Goal: Transaction & Acquisition: Purchase product/service

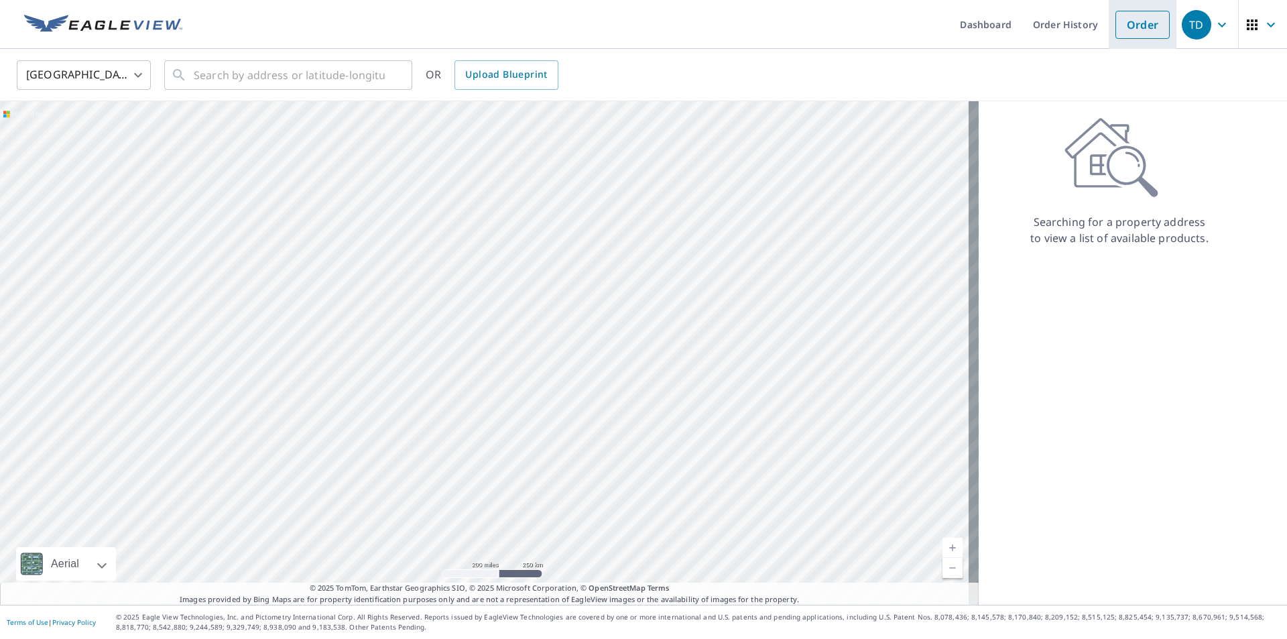
click at [1139, 30] on link "Order" at bounding box center [1143, 25] width 54 height 28
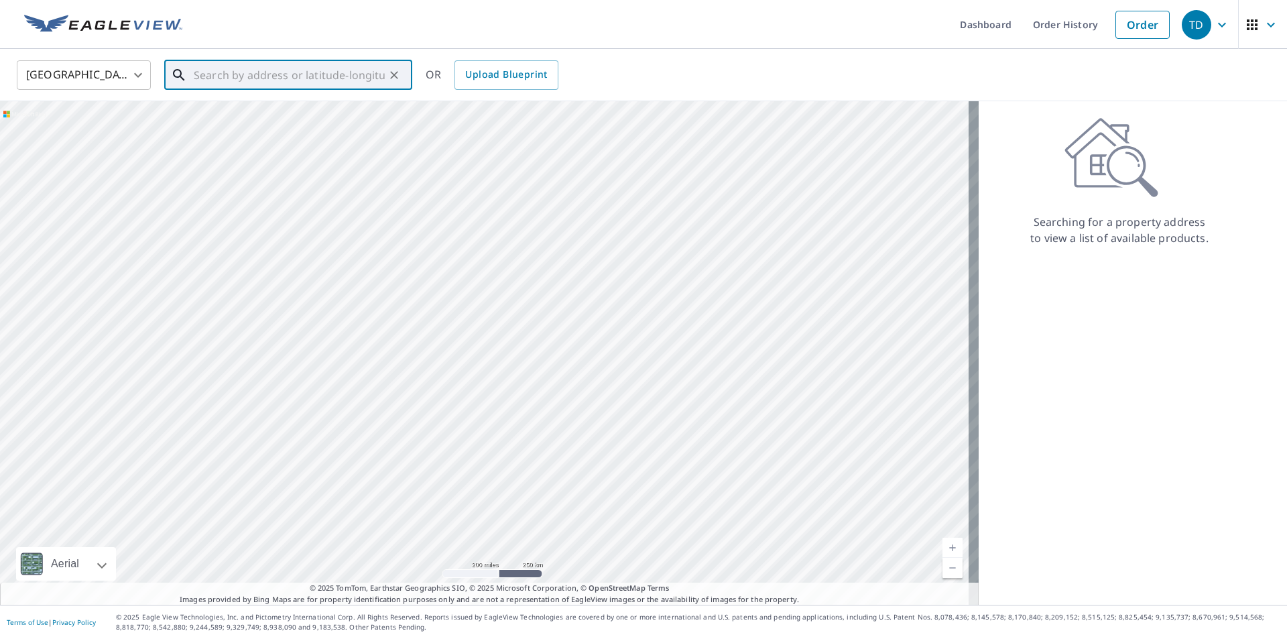
click at [209, 77] on input "text" at bounding box center [289, 75] width 191 height 38
click at [306, 80] on input "1765" at bounding box center [289, 75] width 191 height 38
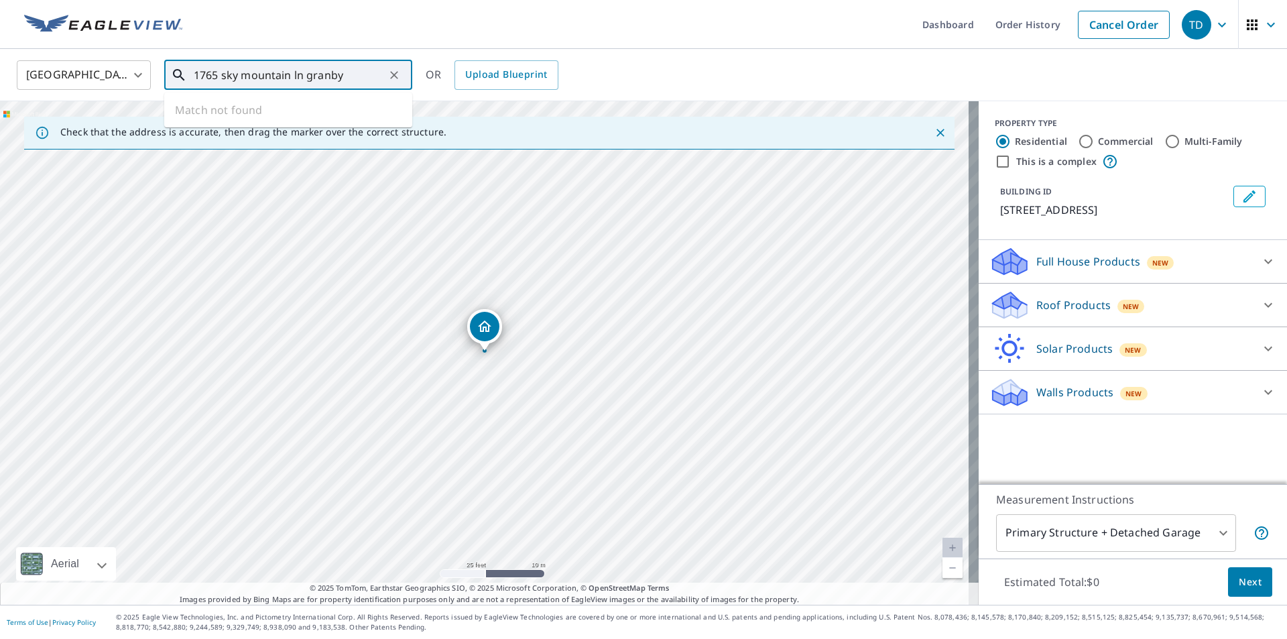
drag, startPoint x: 242, startPoint y: 77, endPoint x: 222, endPoint y: 80, distance: 20.3
click at [222, 80] on input "1765 sky mountain ln granby" at bounding box center [289, 75] width 191 height 38
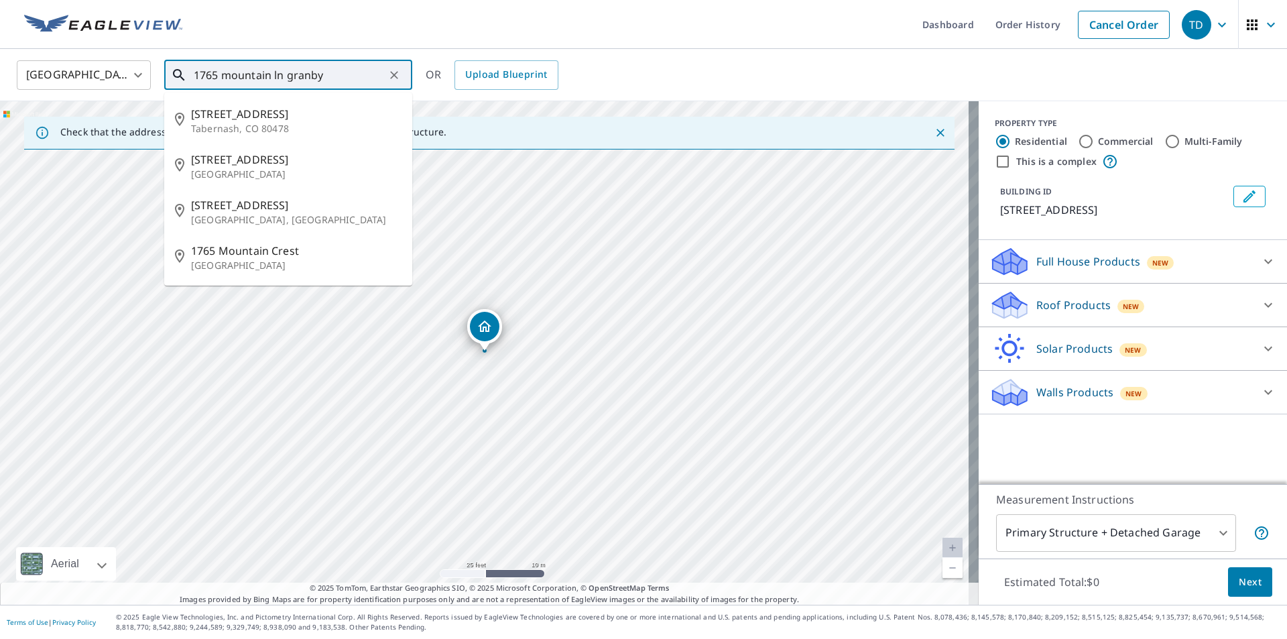
click at [272, 76] on input "1765 mountain ln granby" at bounding box center [289, 75] width 191 height 38
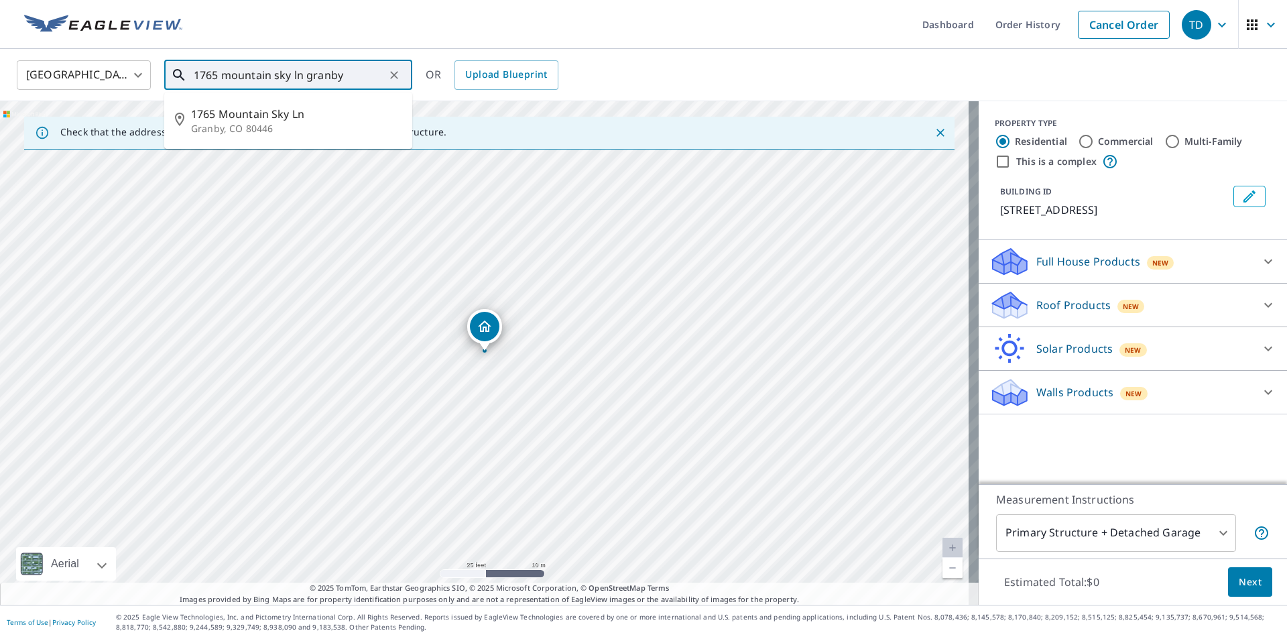
type input "1765 mountain sky ln granby"
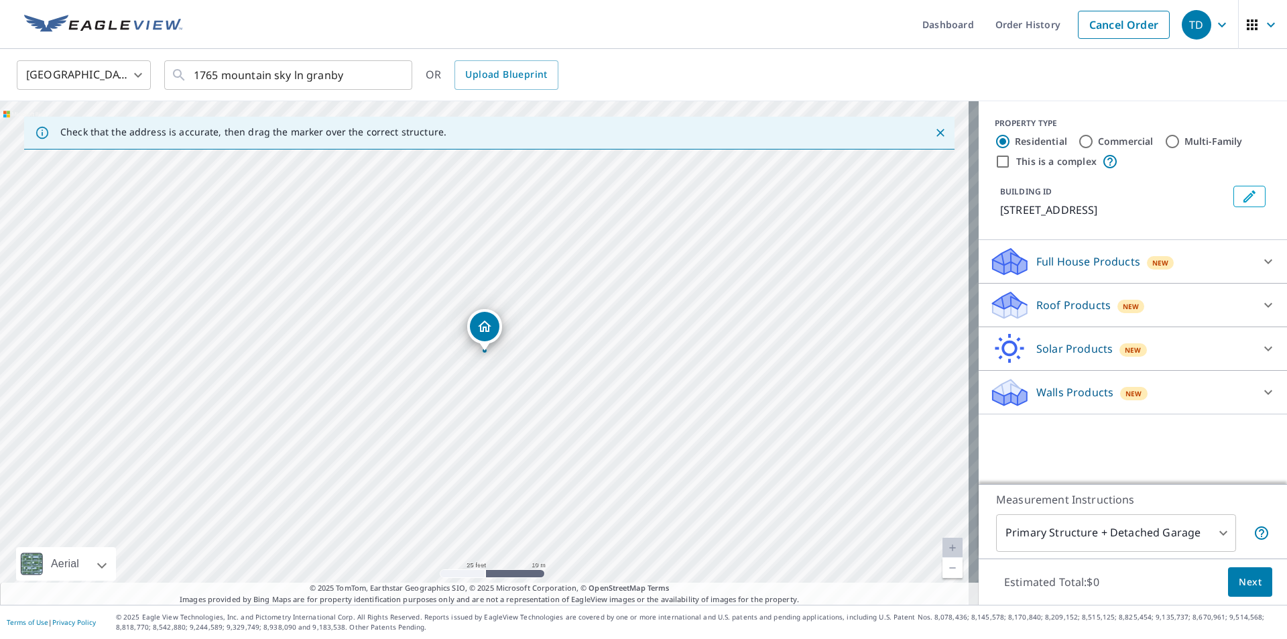
click at [1083, 269] on p "Full House Products" at bounding box center [1089, 261] width 104 height 16
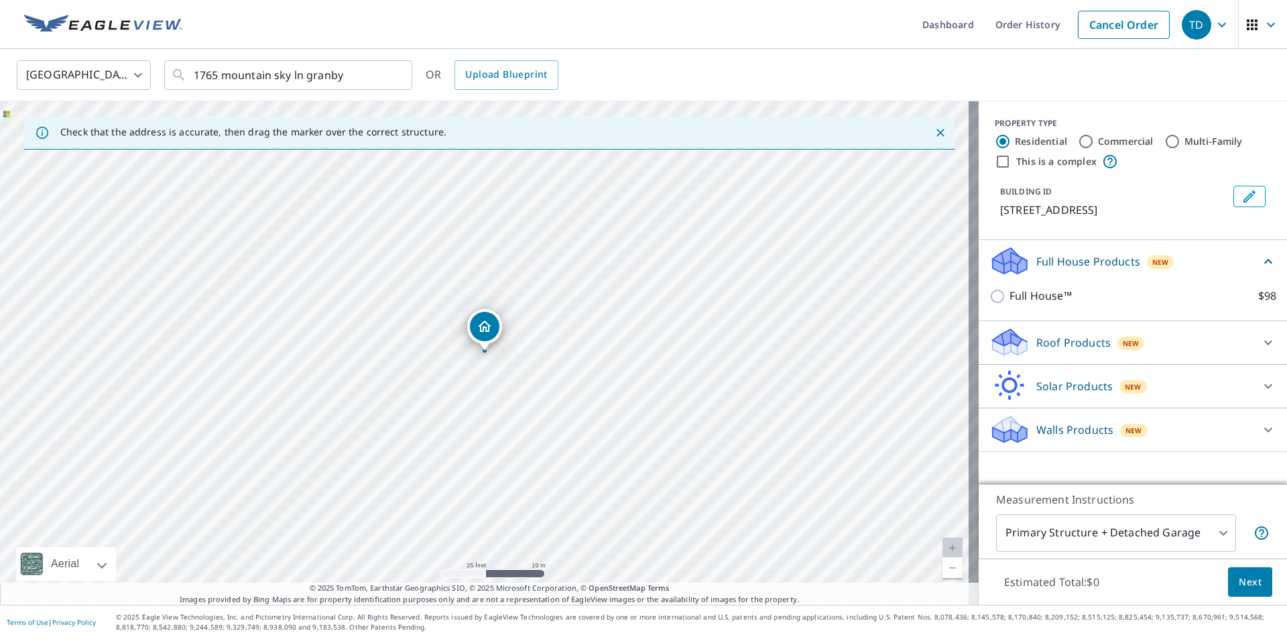
click at [1037, 345] on p "Roof Products" at bounding box center [1074, 343] width 74 height 16
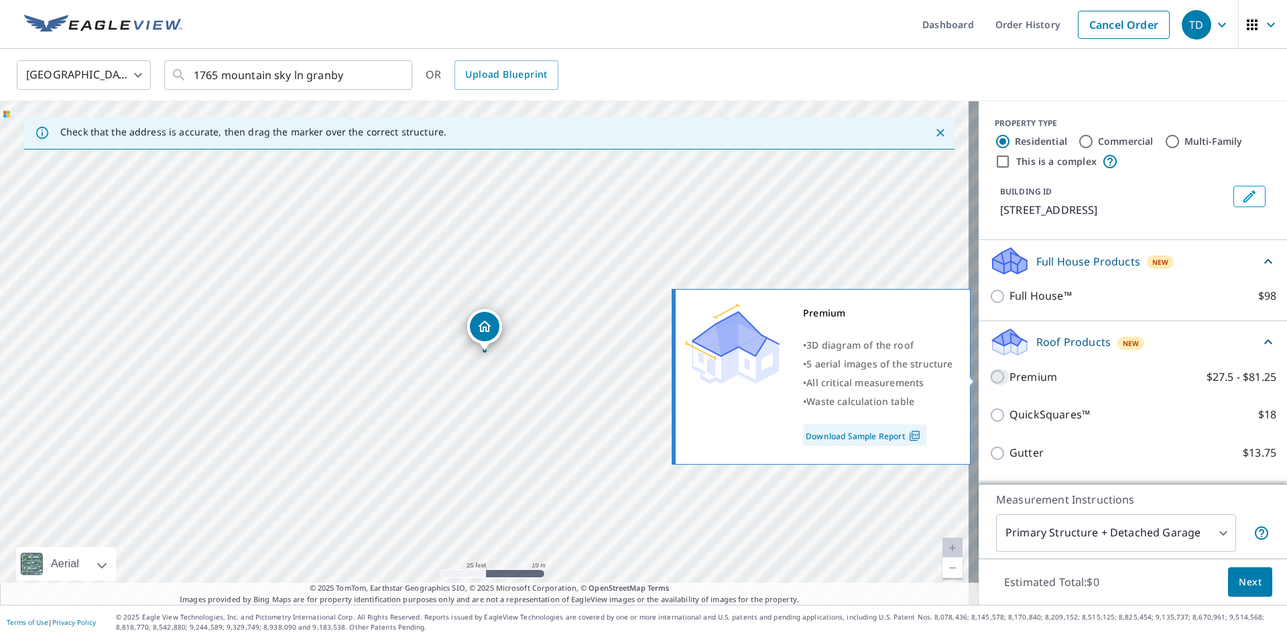
click at [992, 375] on input "Premium $27.5 - $81.25" at bounding box center [1000, 377] width 20 height 16
checkbox input "true"
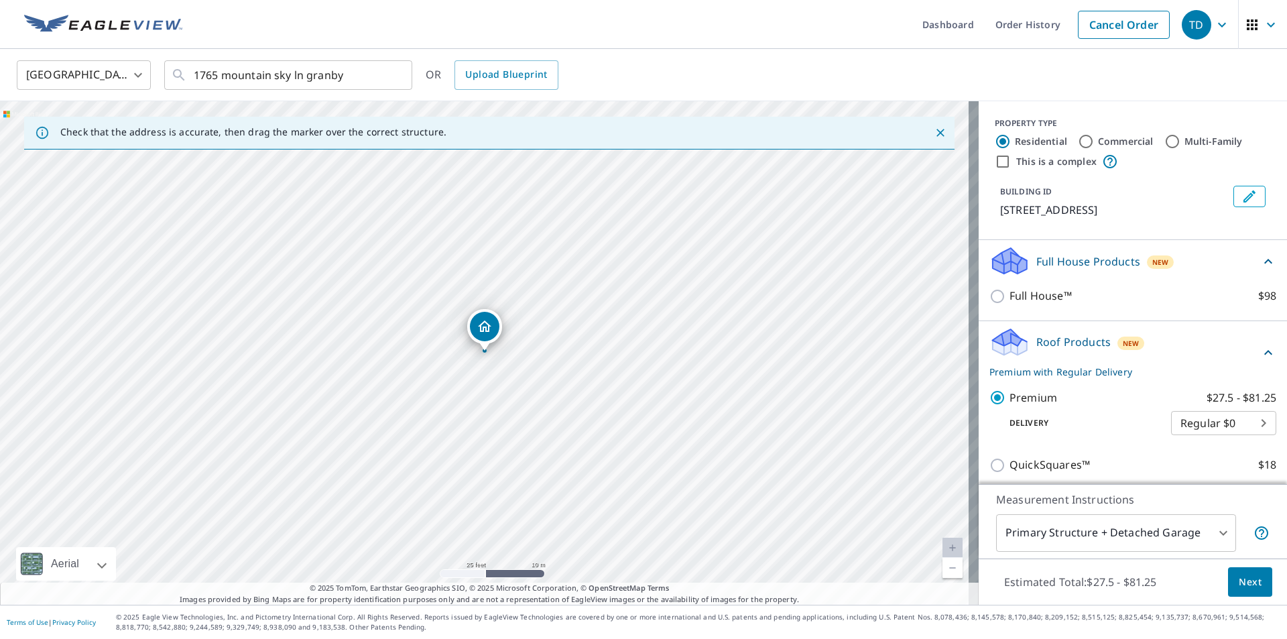
scroll to position [170, 0]
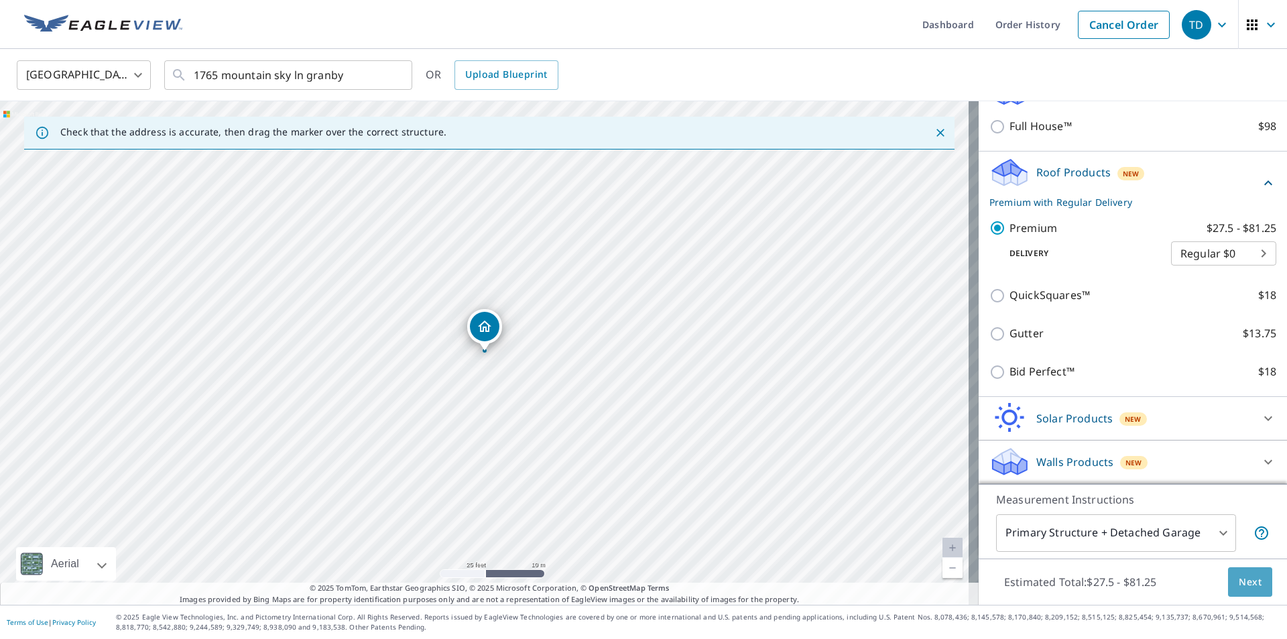
click at [1246, 581] on span "Next" at bounding box center [1250, 582] width 23 height 17
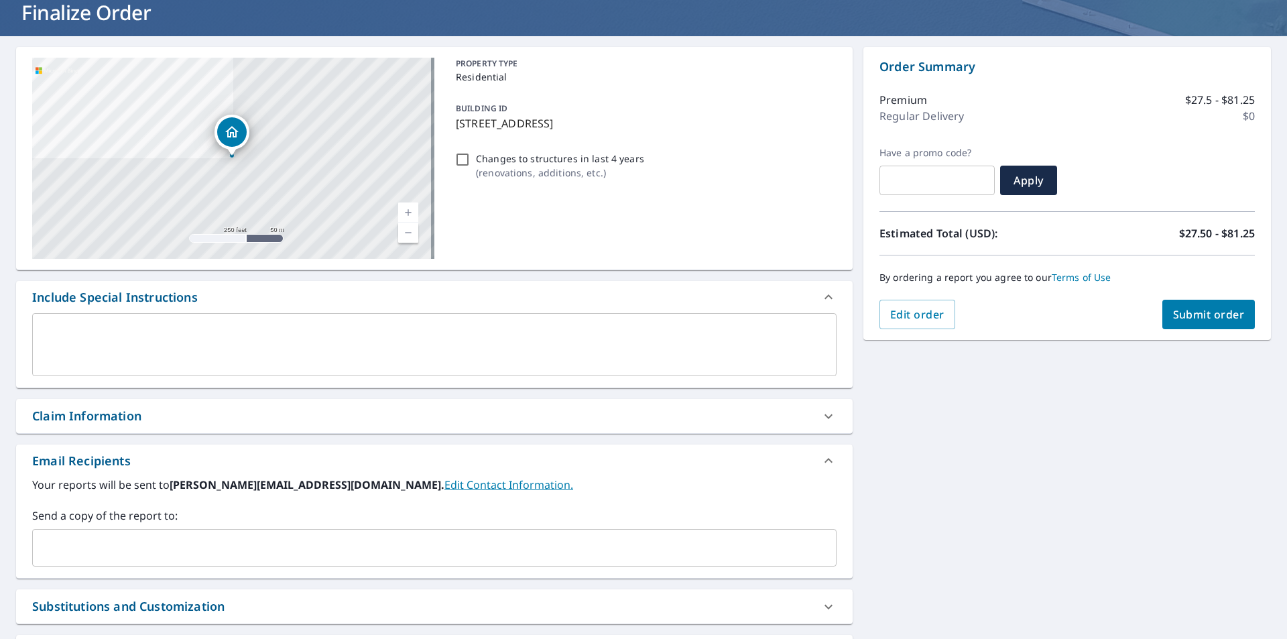
scroll to position [201, 0]
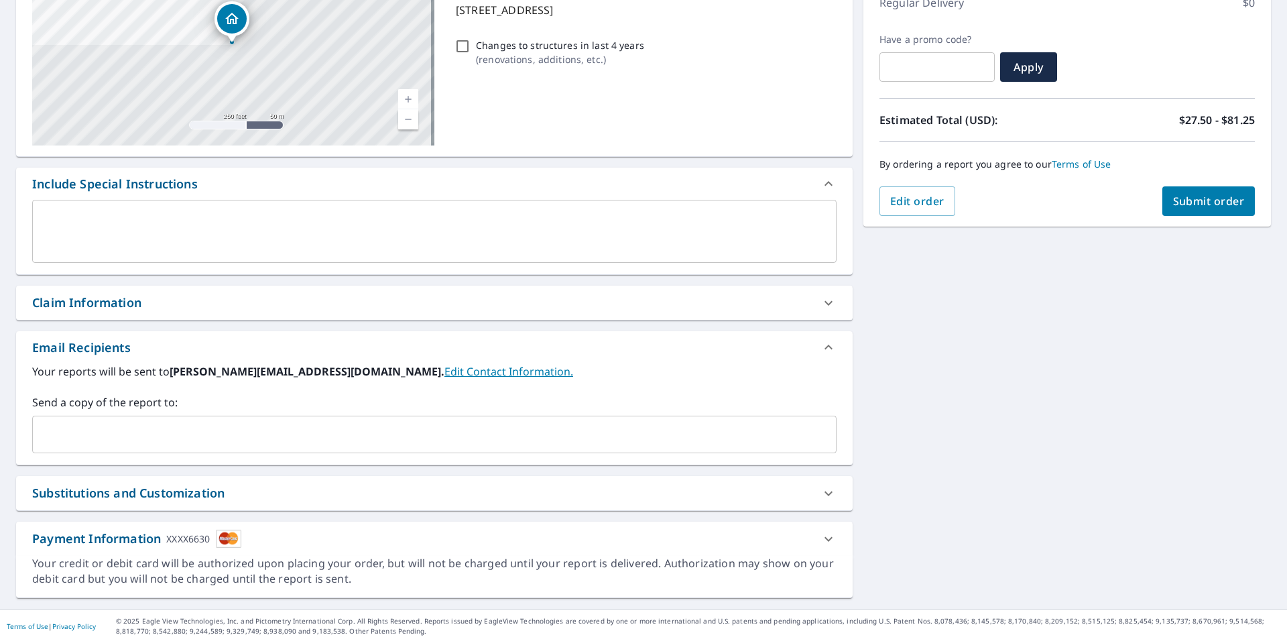
click at [163, 425] on input "text" at bounding box center [424, 434] width 772 height 25
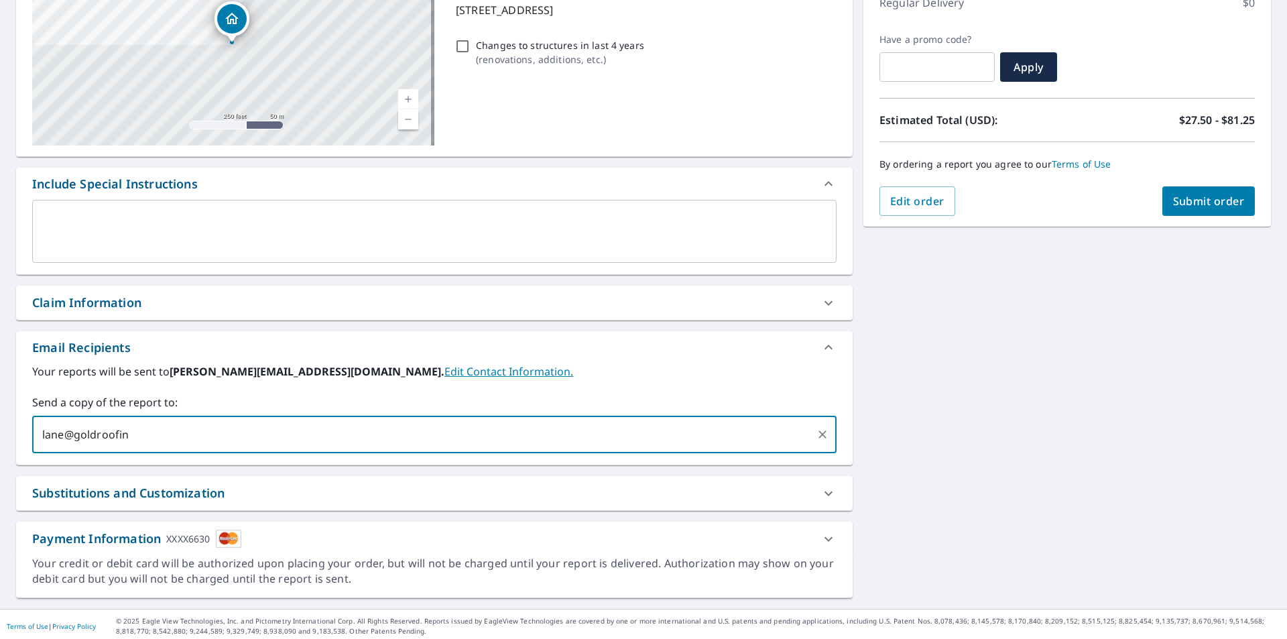
type input "lane@goldroofing"
type input "[EMAIL_ADDRESS][DOMAIN_NAME]"
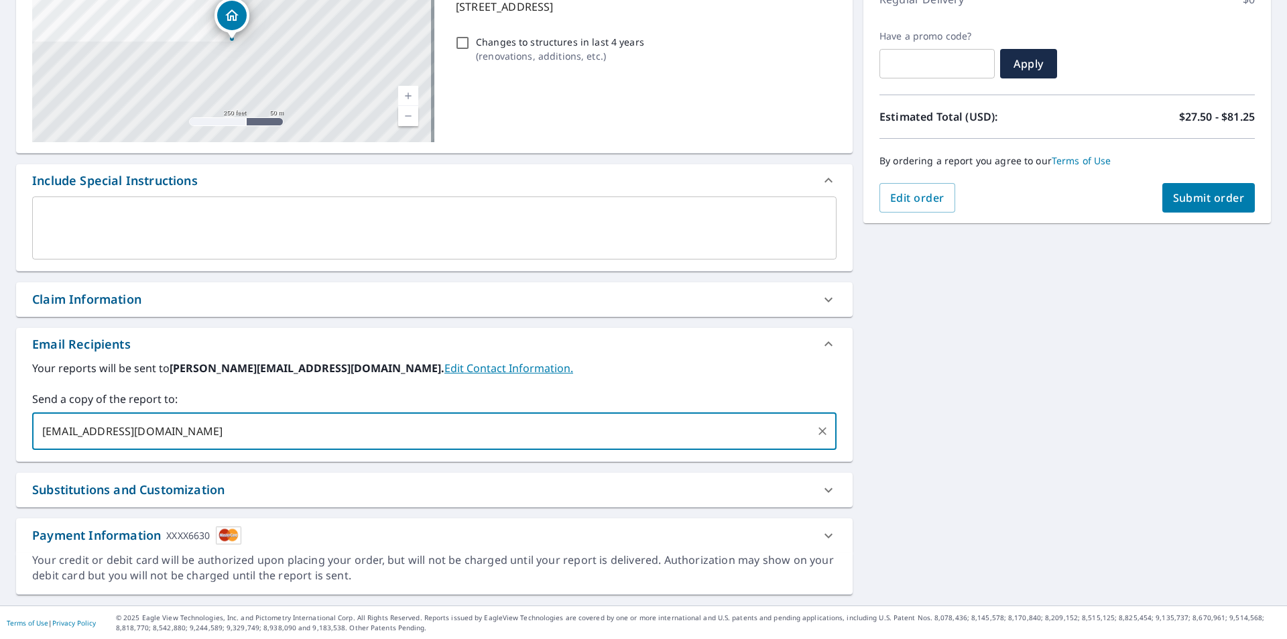
scroll to position [205, 0]
click at [370, 532] on div "Payment Information XXXX6630" at bounding box center [422, 535] width 780 height 18
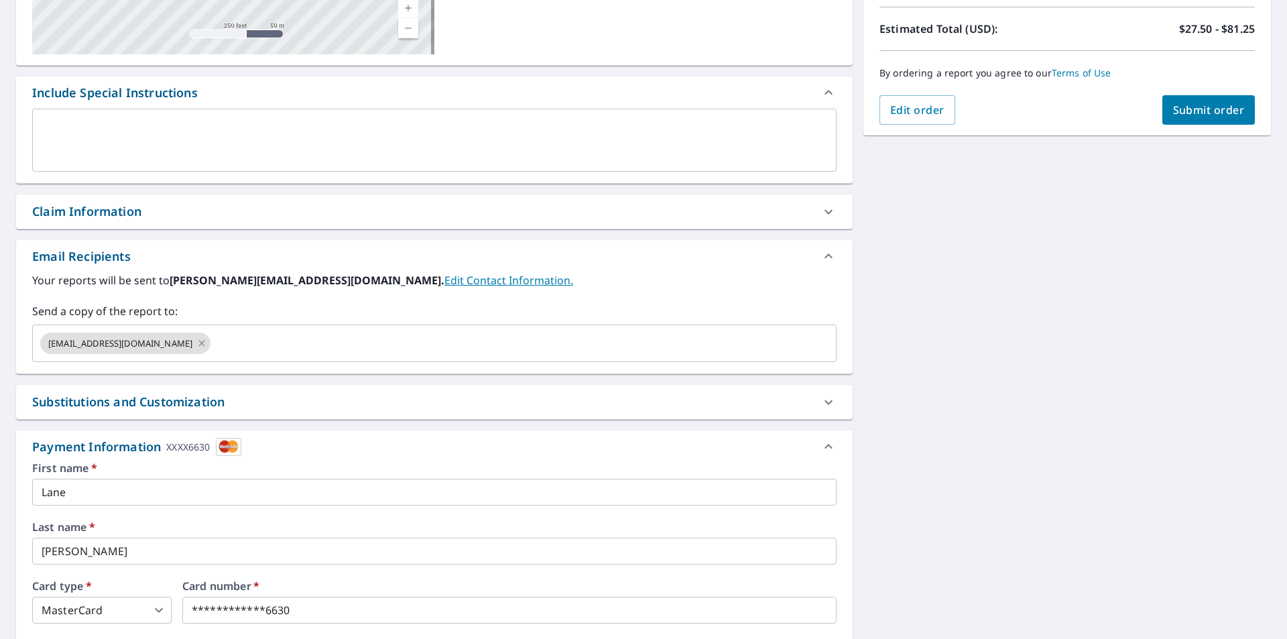
scroll to position [0, 0]
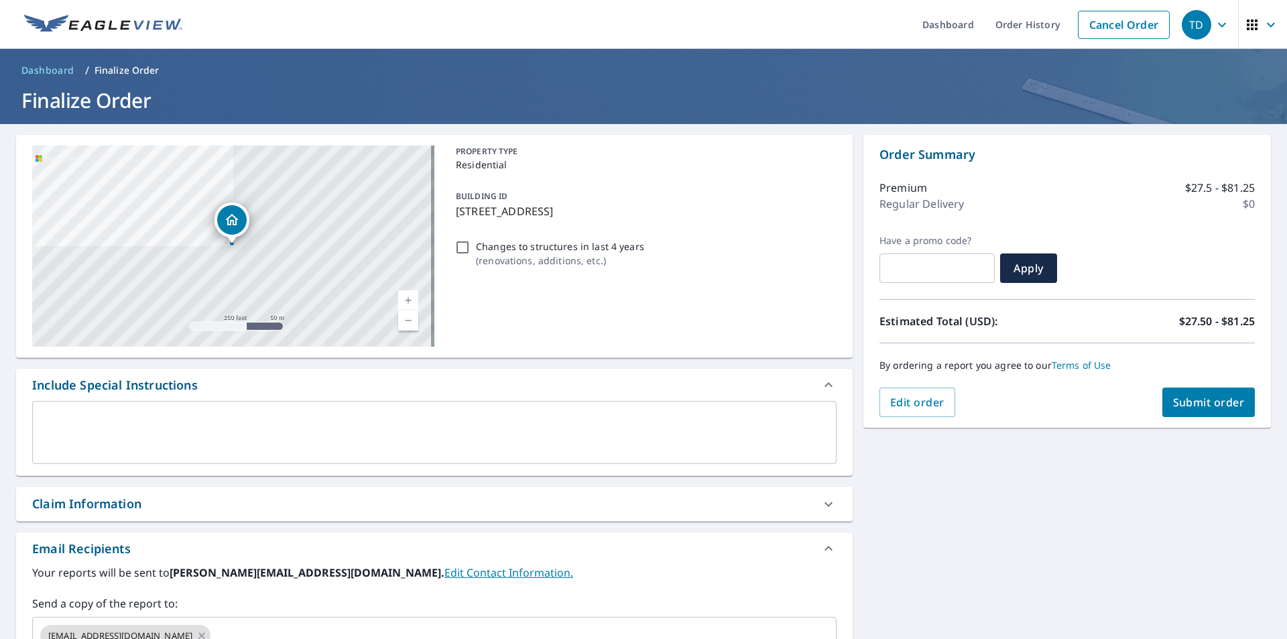
click at [1189, 397] on span "Submit order" at bounding box center [1209, 402] width 72 height 15
